Goal: Task Accomplishment & Management: Use online tool/utility

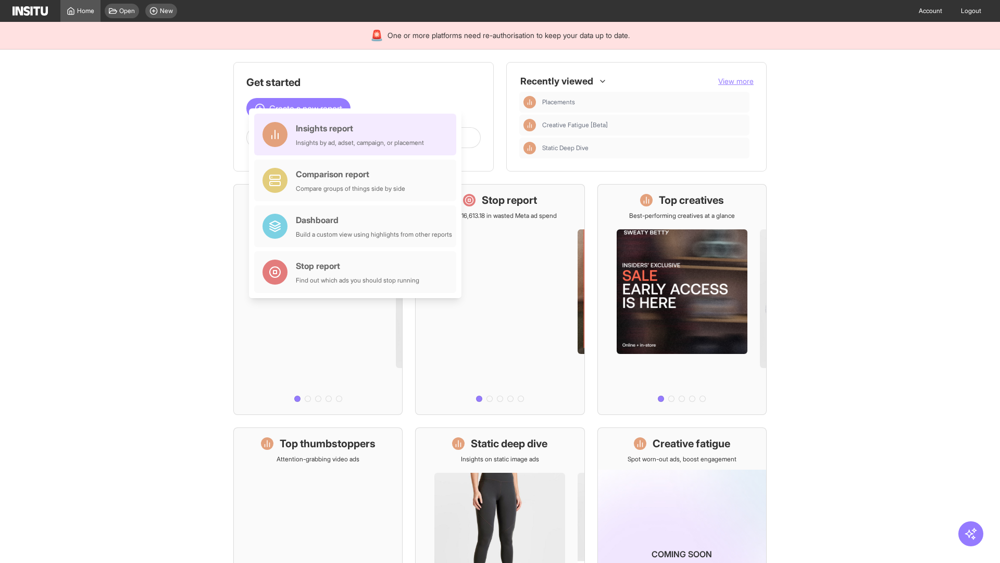
click at [358, 134] on div "Insights report Insights by ad, adset, campaign, or placement" at bounding box center [360, 134] width 128 height 25
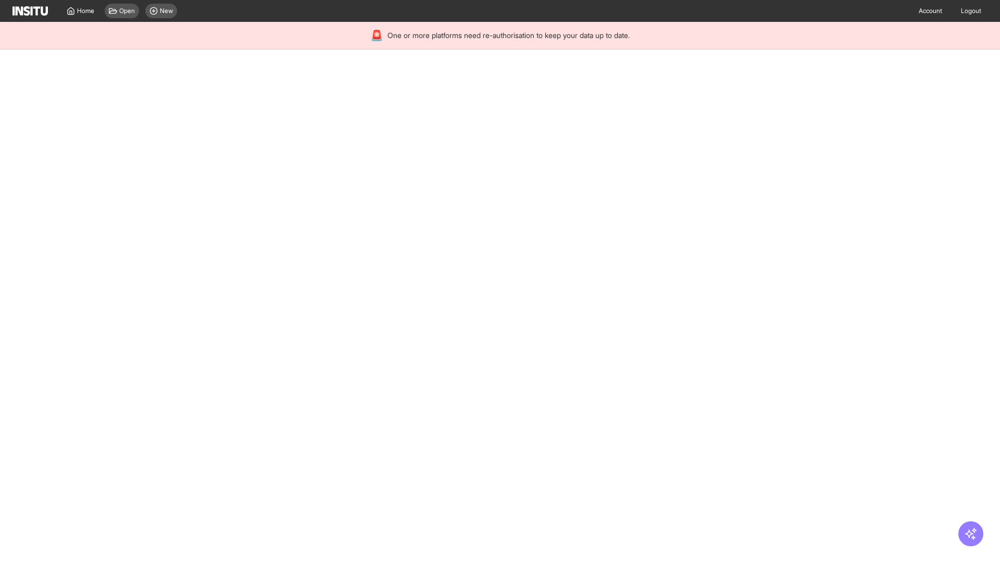
select select "**"
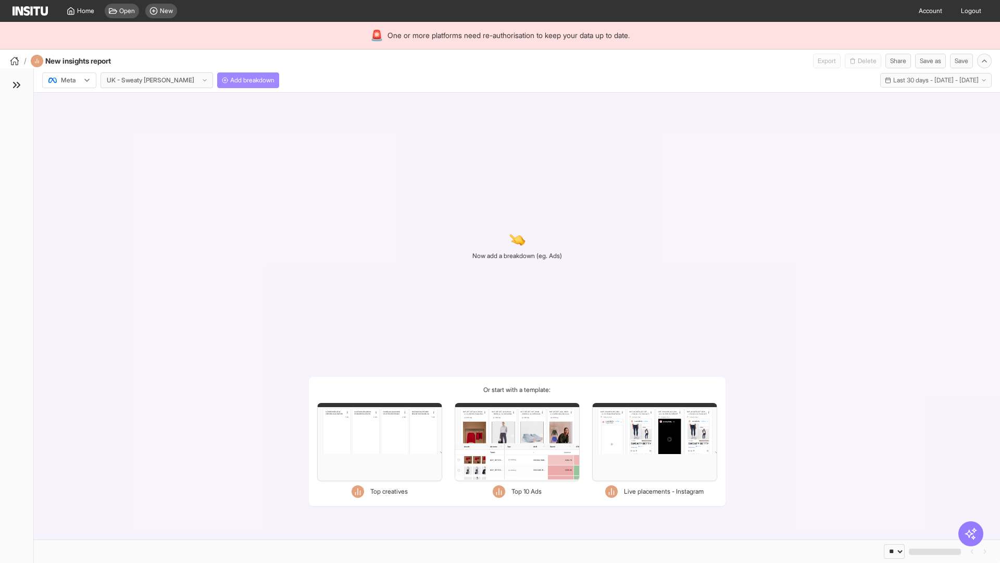
click at [230, 80] on span "Add breakdown" at bounding box center [252, 80] width 44 height 8
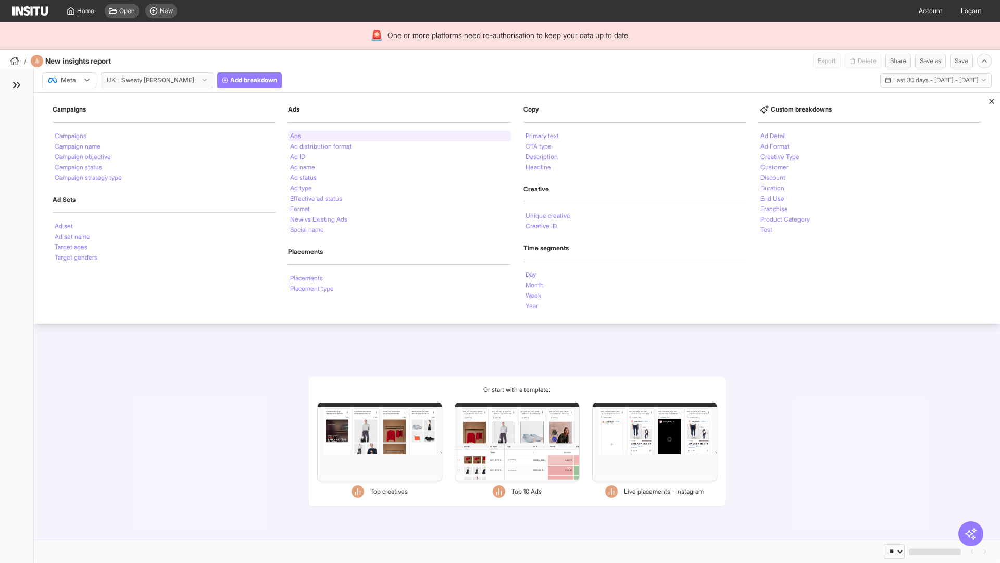
click at [295, 136] on li "Ads" at bounding box center [295, 136] width 11 height 6
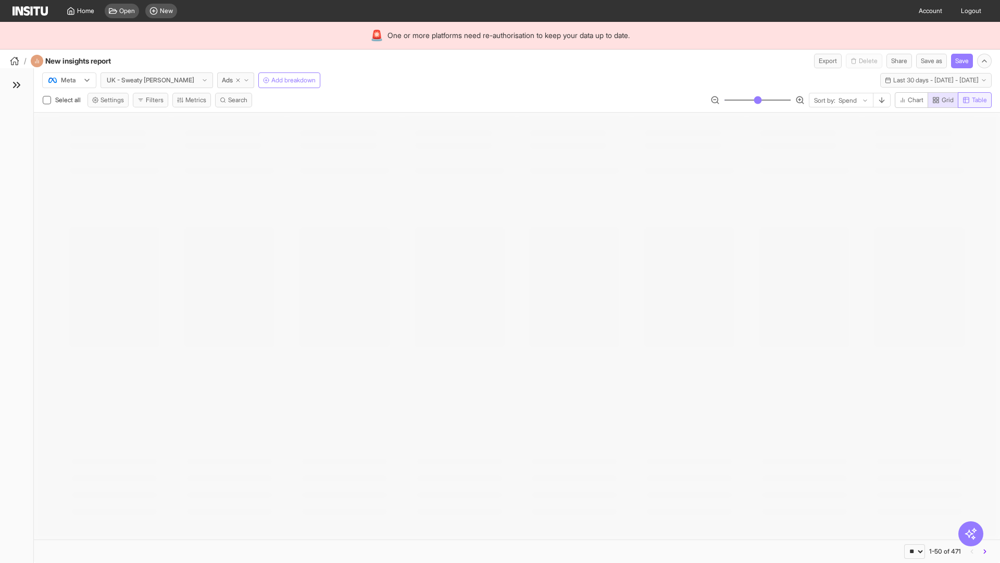
click at [974, 100] on span "Table" at bounding box center [979, 100] width 15 height 8
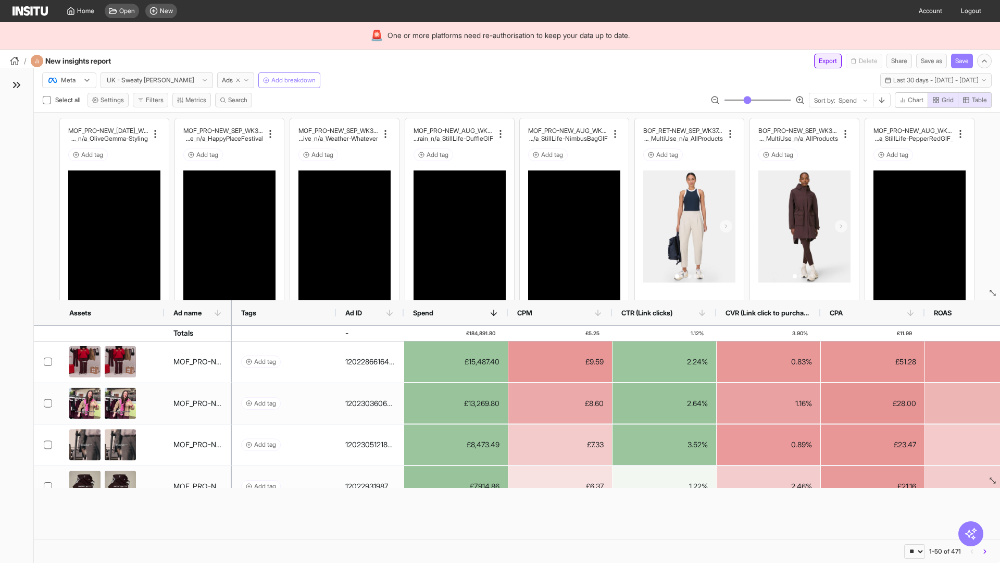
click at [822, 61] on button "Export" at bounding box center [828, 61] width 28 height 15
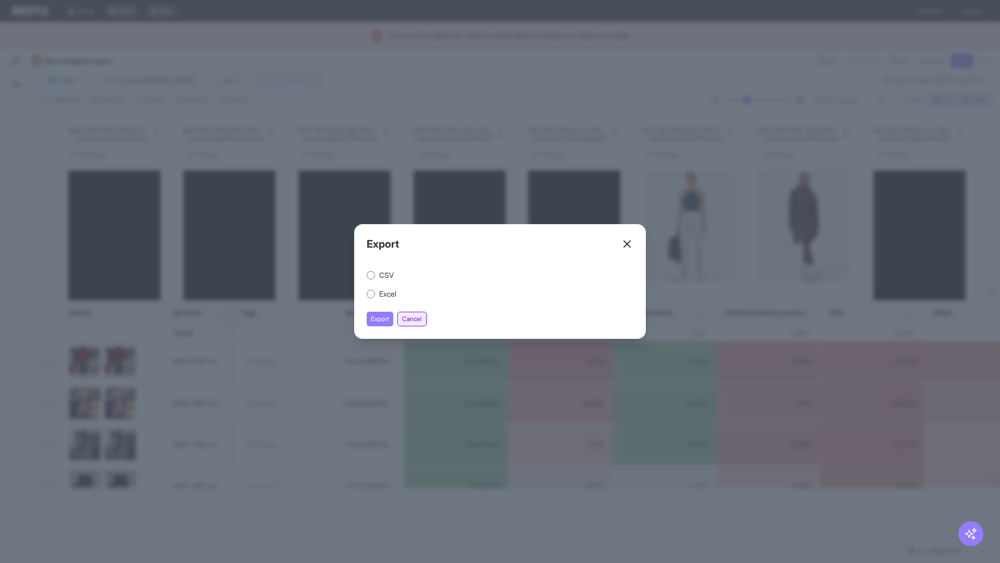
click at [414, 319] on button "Cancel" at bounding box center [412, 319] width 29 height 15
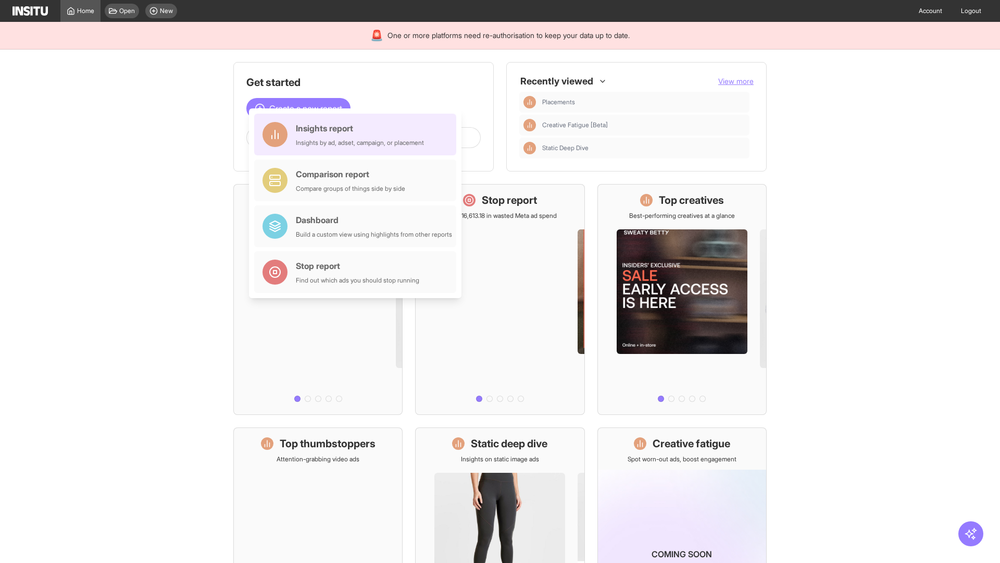
click at [358, 134] on div "Insights report Insights by ad, adset, campaign, or placement" at bounding box center [360, 134] width 128 height 25
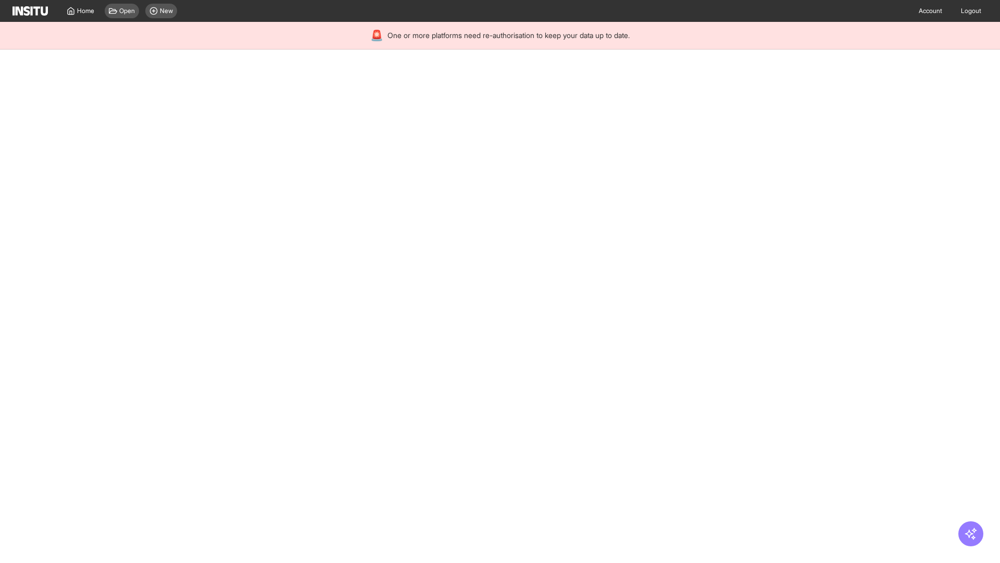
select select "**"
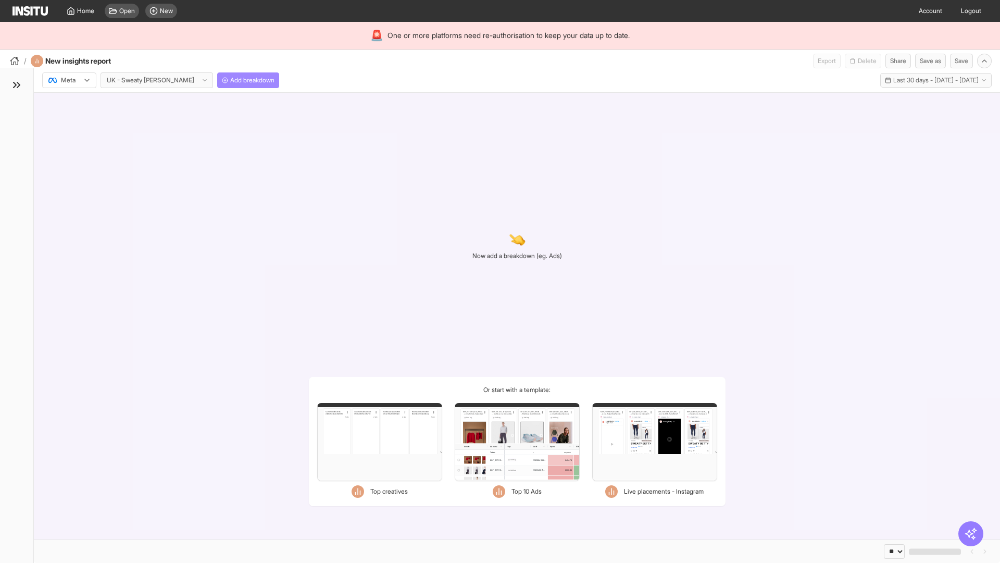
click at [230, 80] on span "Add breakdown" at bounding box center [252, 80] width 44 height 8
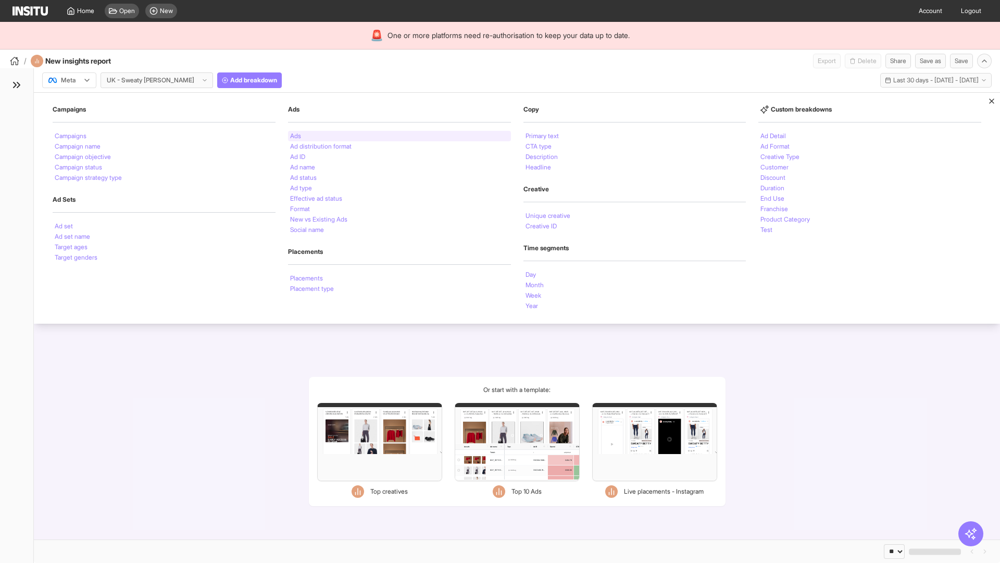
click at [295, 136] on li "Ads" at bounding box center [295, 136] width 11 height 6
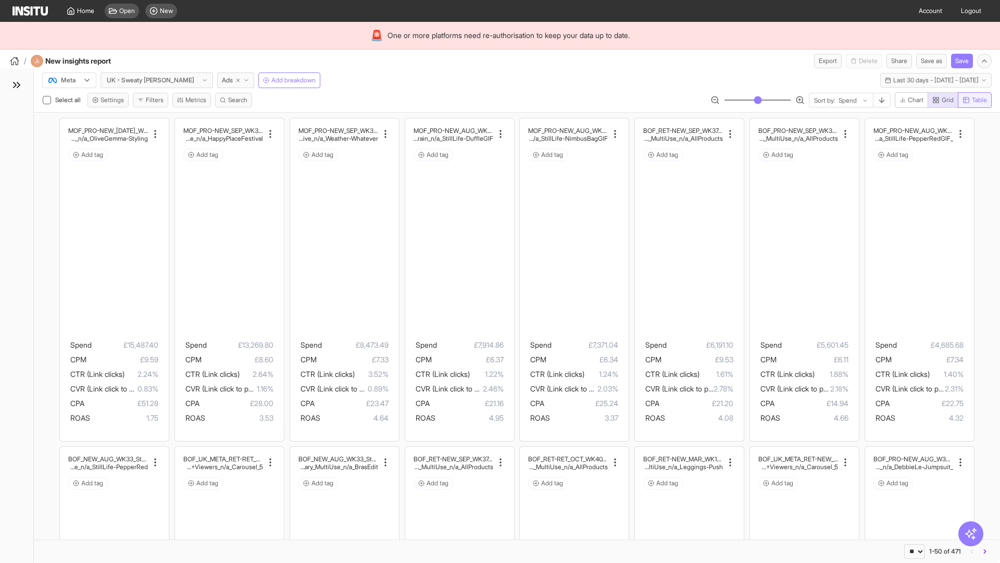
click at [974, 100] on span "Table" at bounding box center [979, 100] width 15 height 8
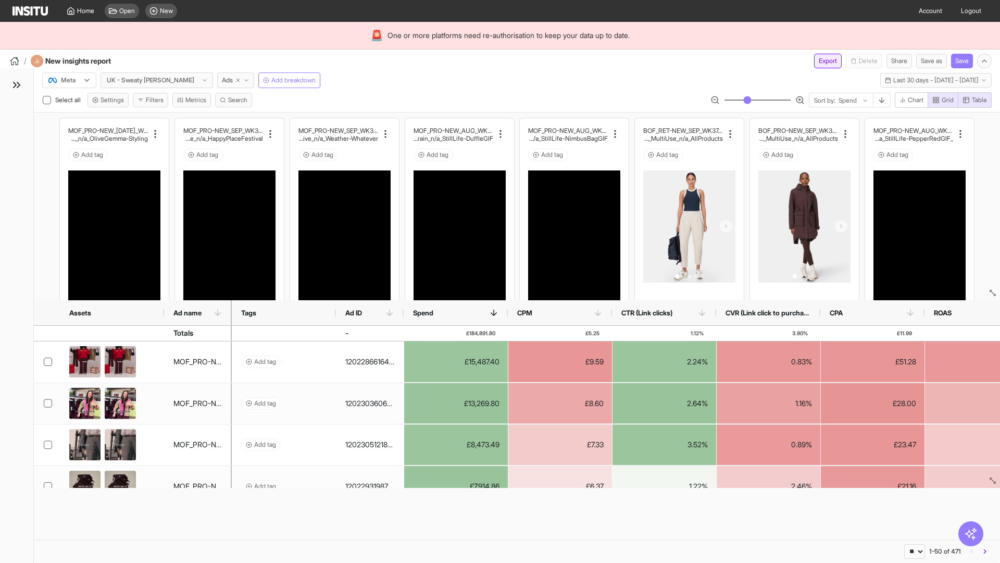
click at [822, 61] on button "Export" at bounding box center [828, 61] width 28 height 15
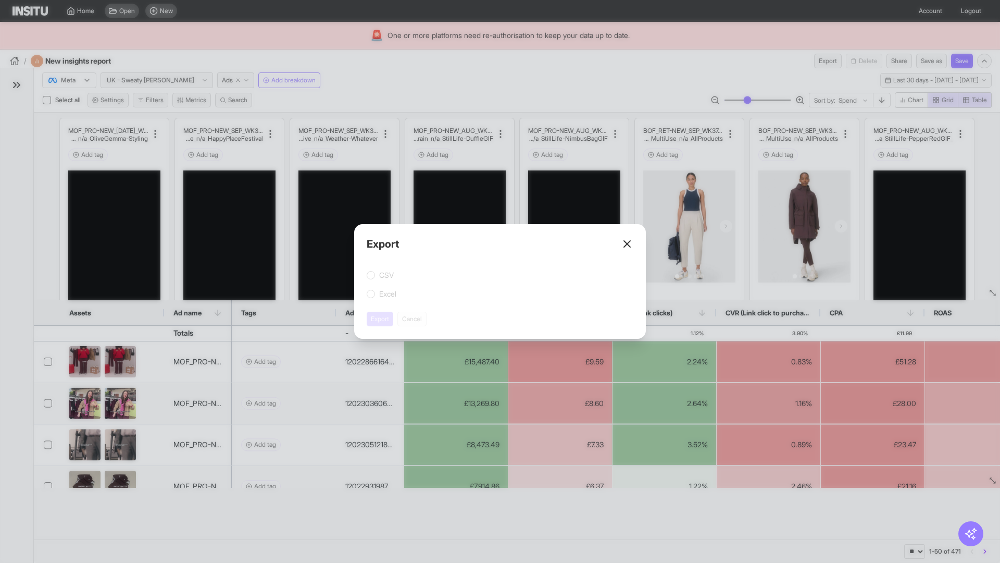
click at [380, 319] on button "Export" at bounding box center [380, 319] width 27 height 15
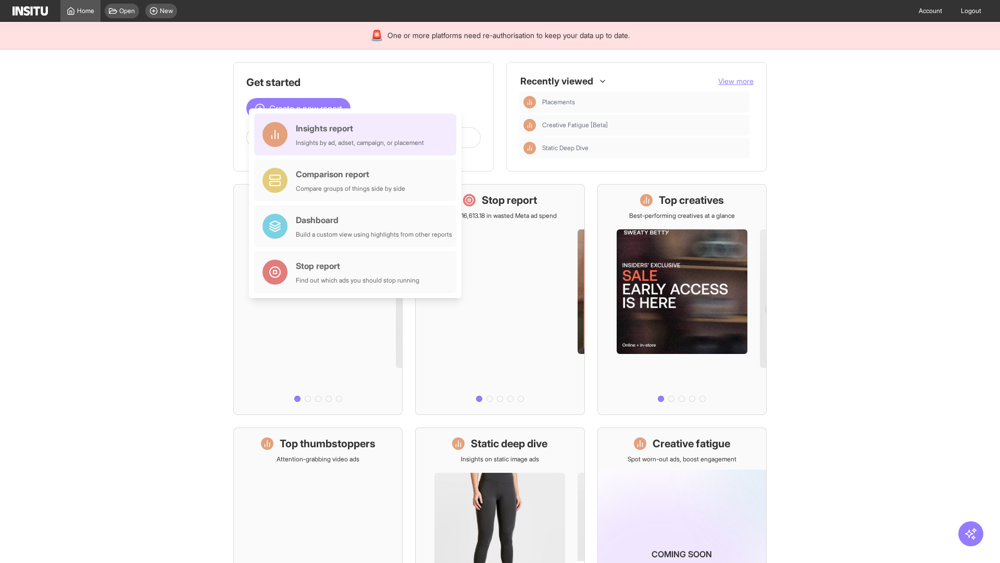
click at [358, 134] on div "Insights report Insights by ad, adset, campaign, or placement" at bounding box center [360, 134] width 128 height 25
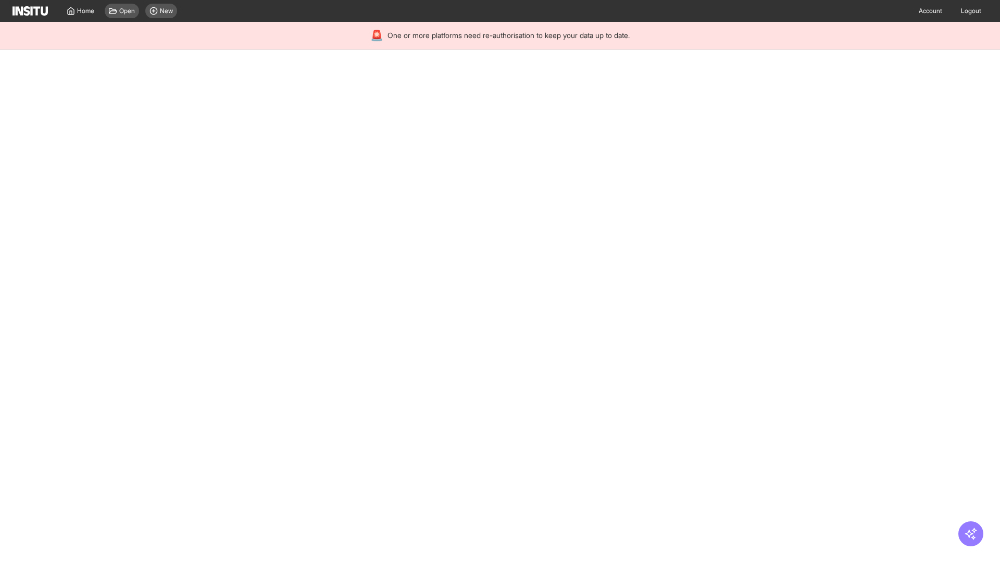
select select "**"
